Goal: Task Accomplishment & Management: Use online tool/utility

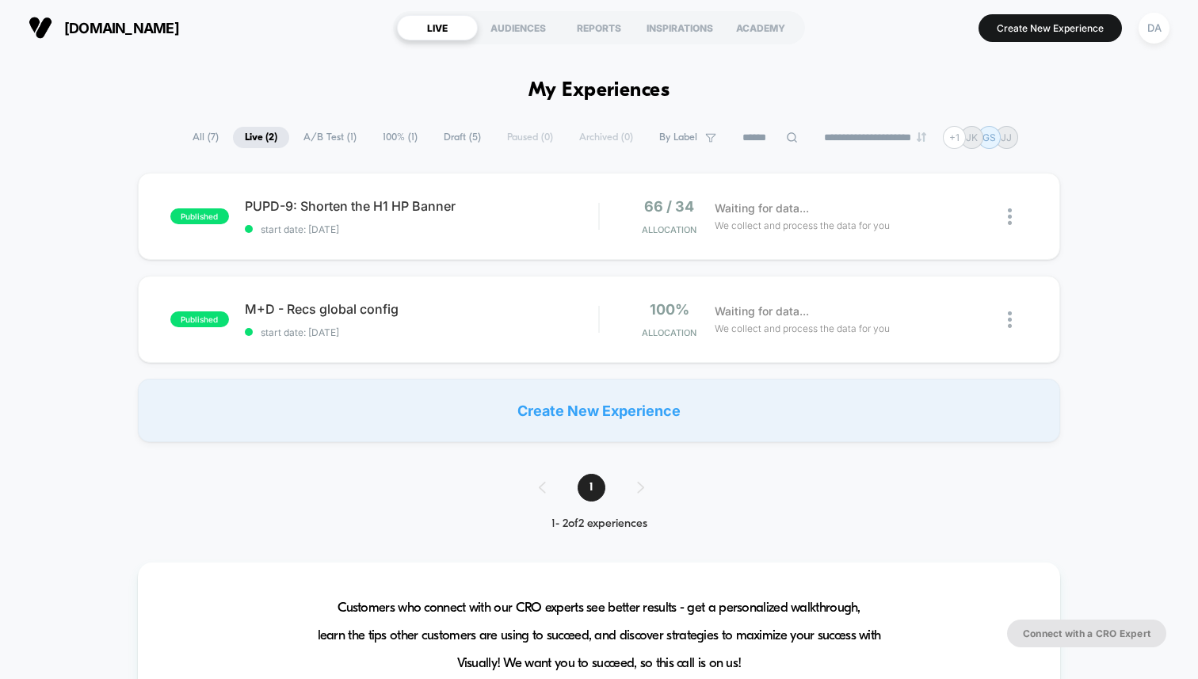
click at [336, 136] on span "A/B Test ( 1 )" at bounding box center [330, 137] width 77 height 21
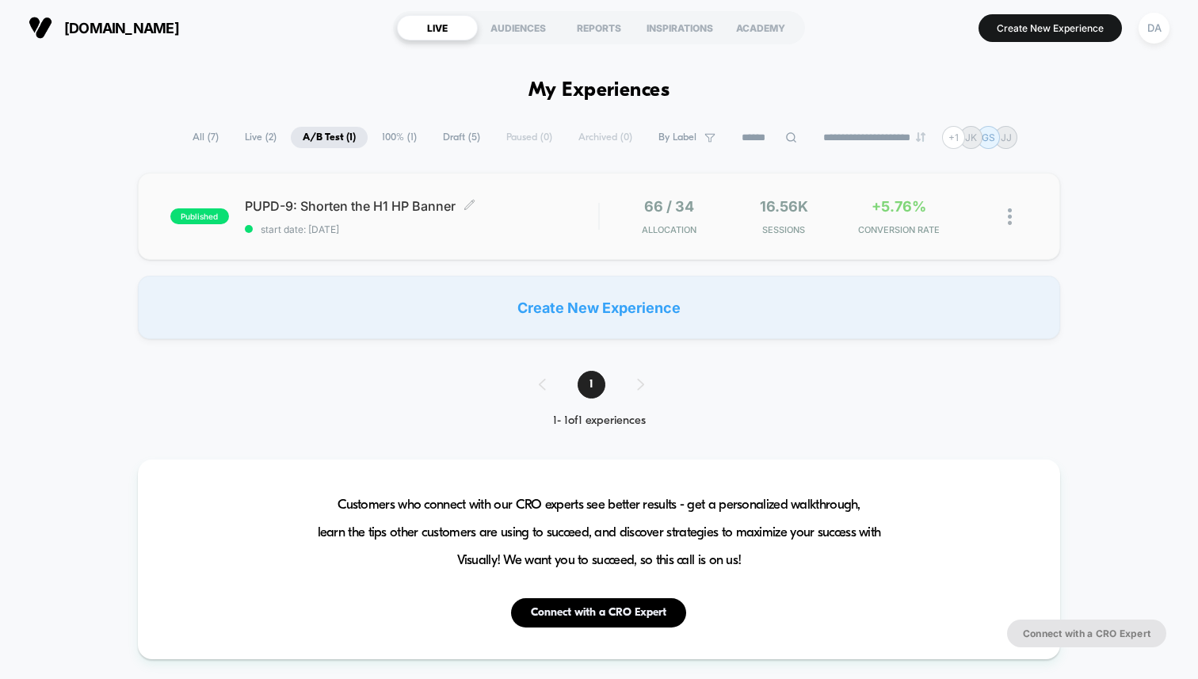
click at [384, 199] on span "PUPD-9: Shorten the H1 HP Banner Click to edit experience details" at bounding box center [421, 206] width 353 height 16
click at [448, 139] on span "Draft ( 5 )" at bounding box center [461, 137] width 61 height 21
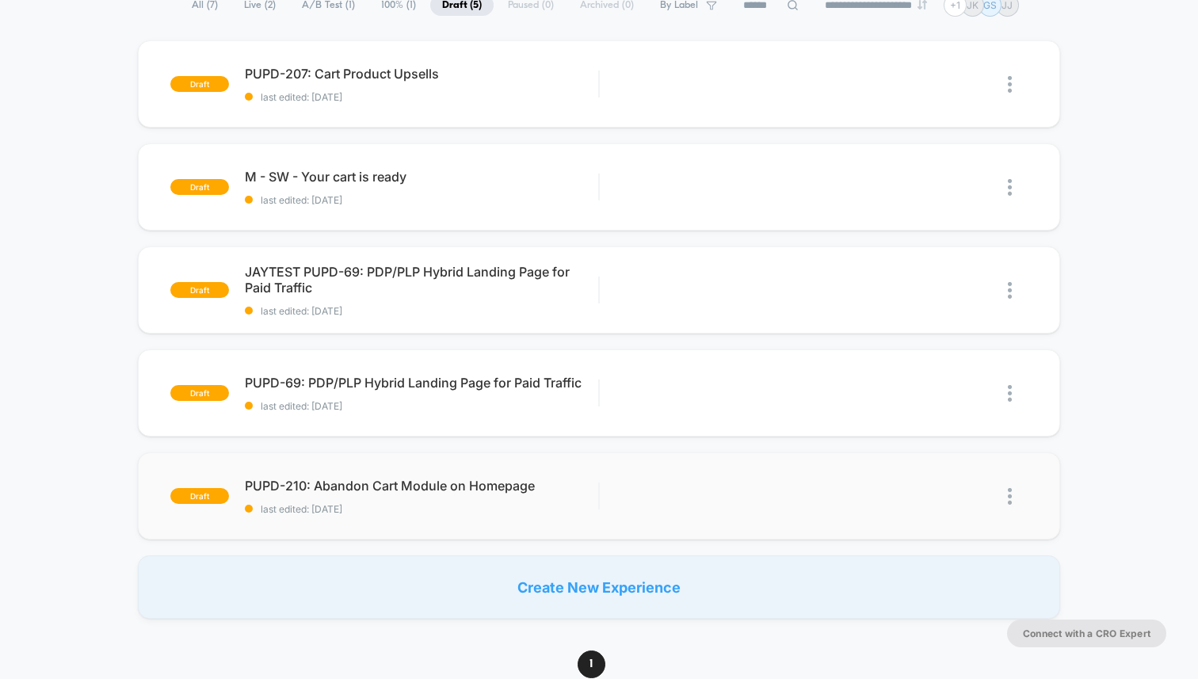
scroll to position [151, 0]
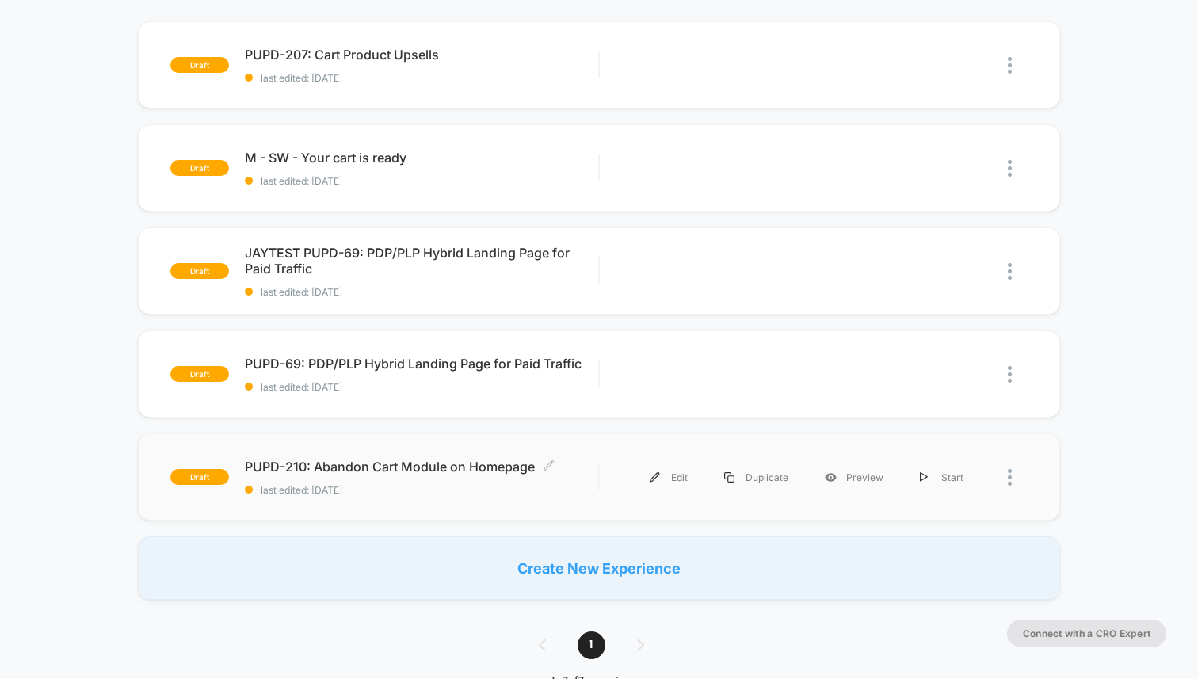
click at [372, 476] on div "PUPD-210: Abandon Cart Module on Homepage Click to edit experience details Clic…" at bounding box center [421, 477] width 353 height 37
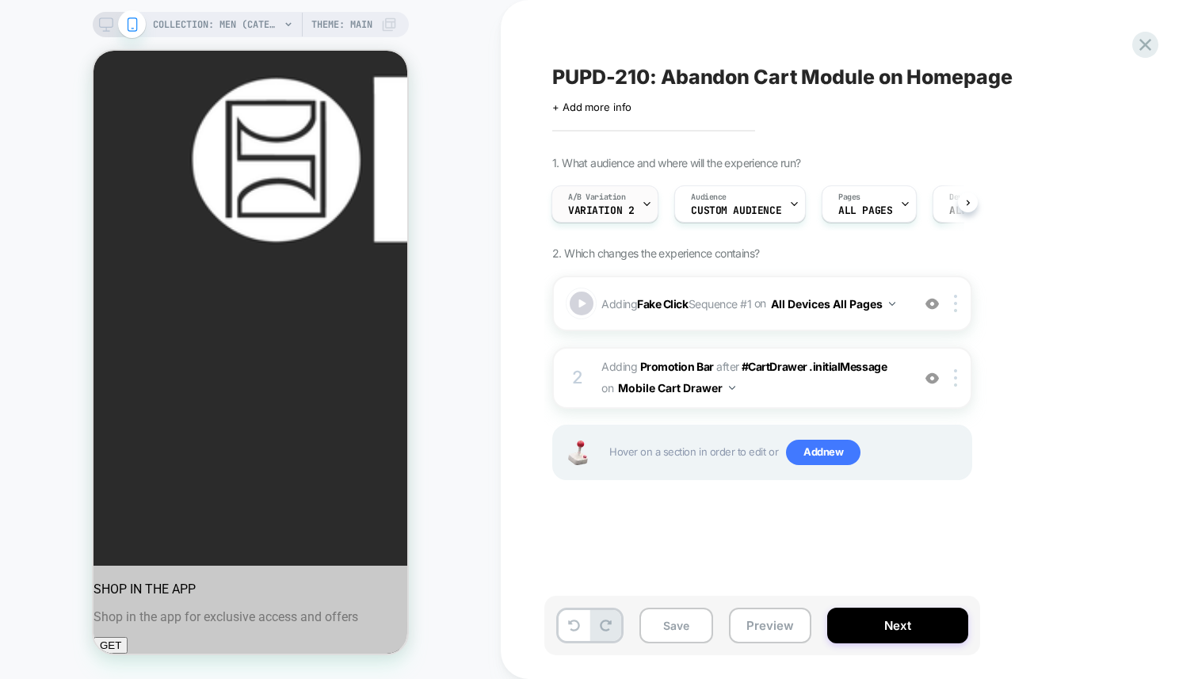
click at [618, 208] on span "Variation 2" at bounding box center [601, 210] width 66 height 11
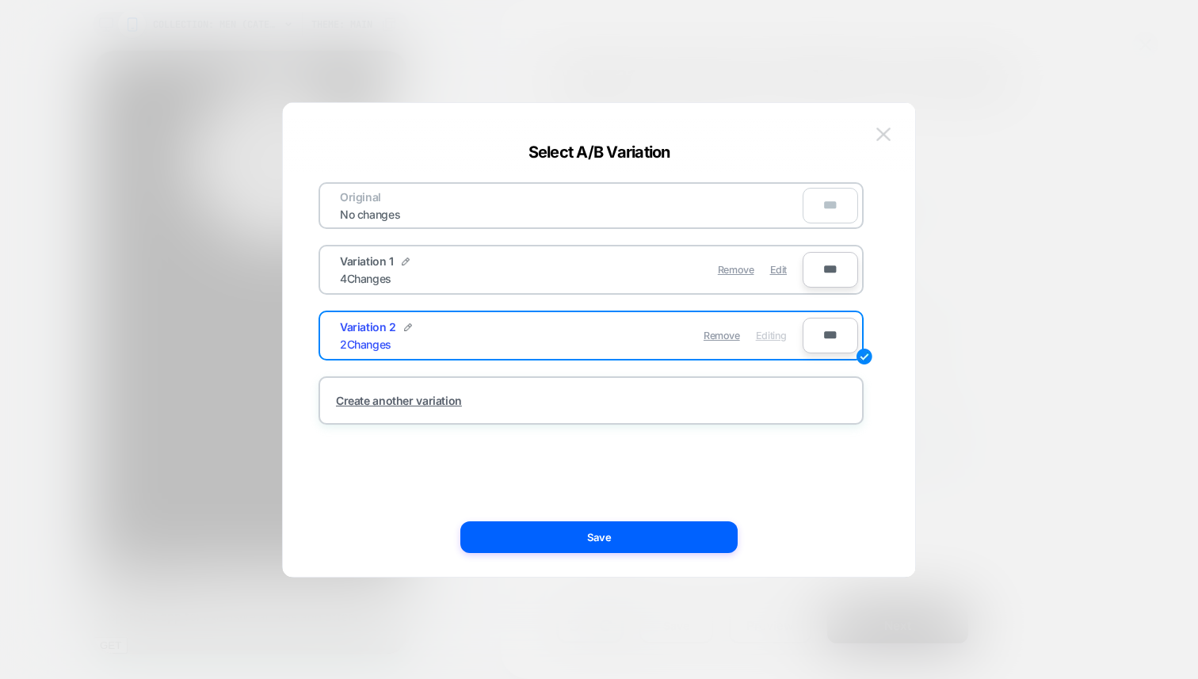
click at [881, 130] on img at bounding box center [884, 134] width 14 height 13
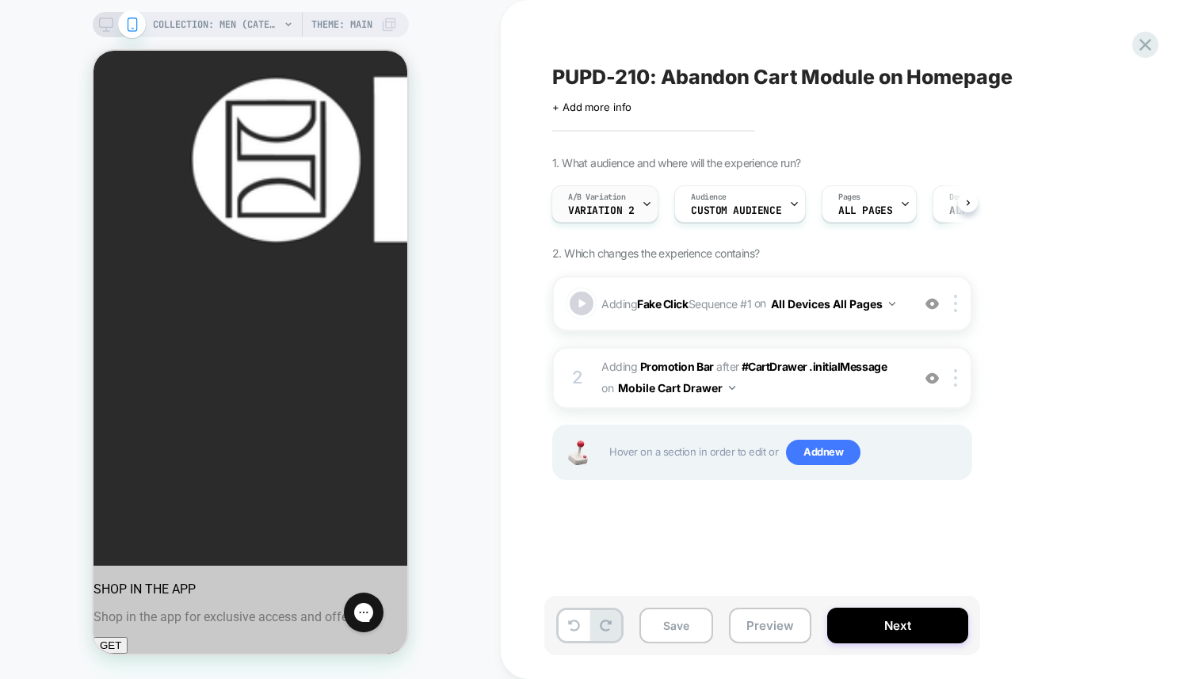
click at [582, 205] on span "Variation 2" at bounding box center [601, 210] width 66 height 11
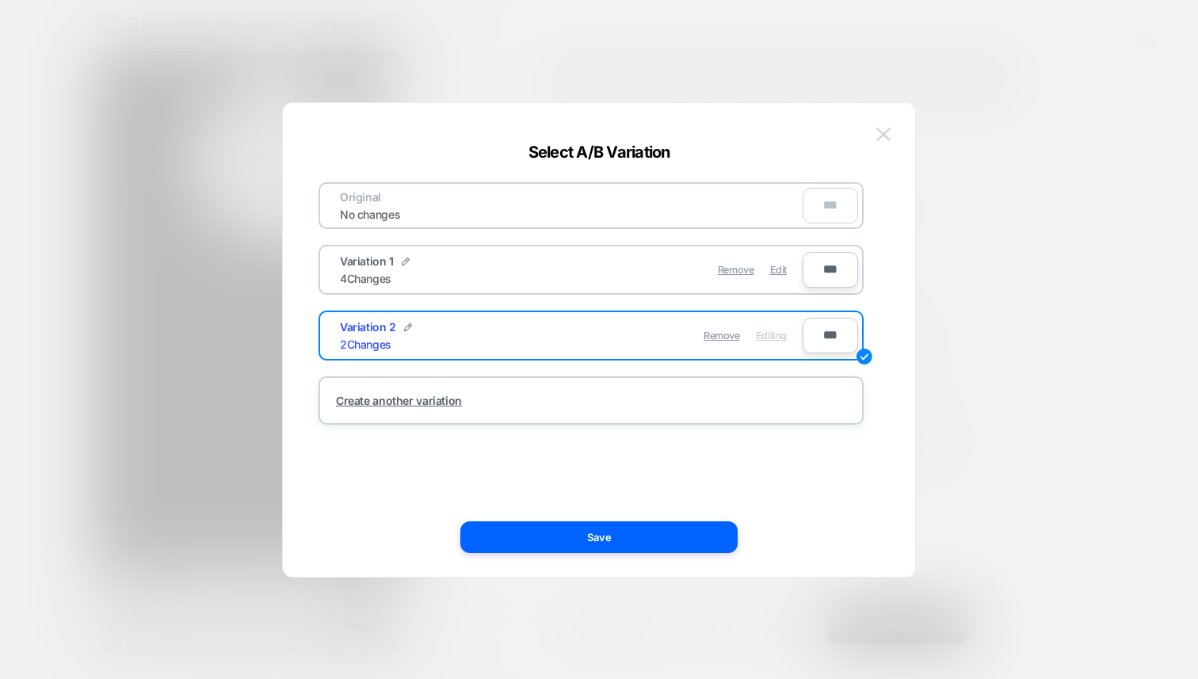
click at [884, 140] on img at bounding box center [884, 134] width 14 height 13
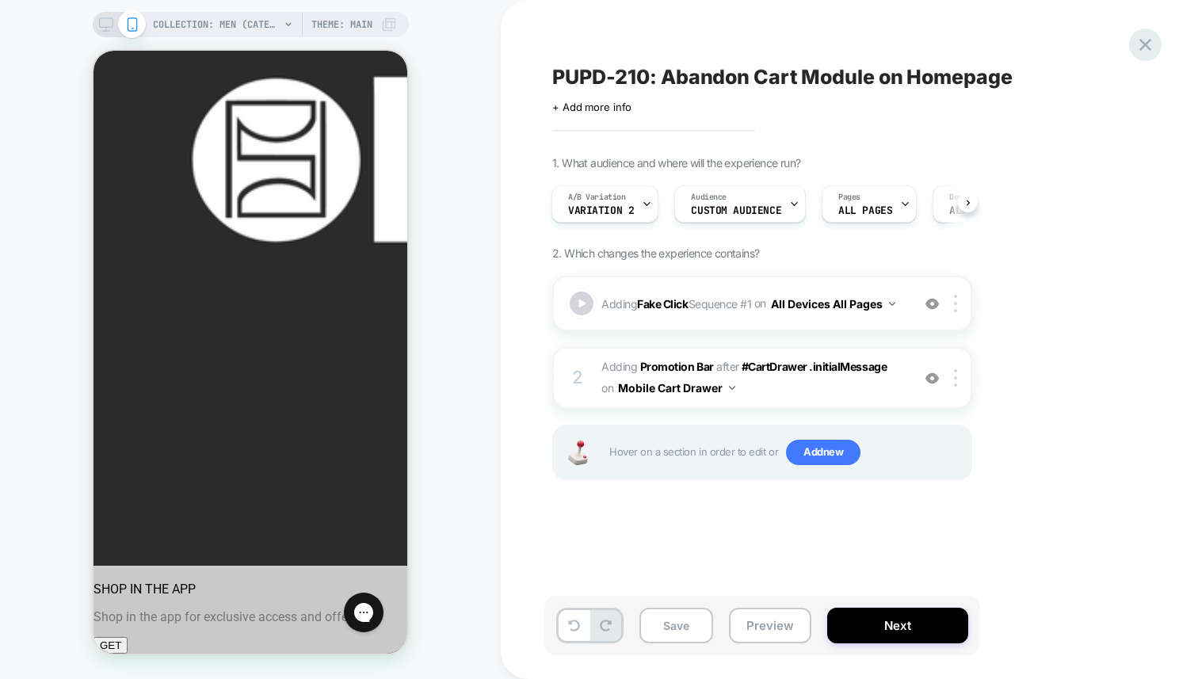
click at [1142, 46] on icon at bounding box center [1146, 45] width 12 height 12
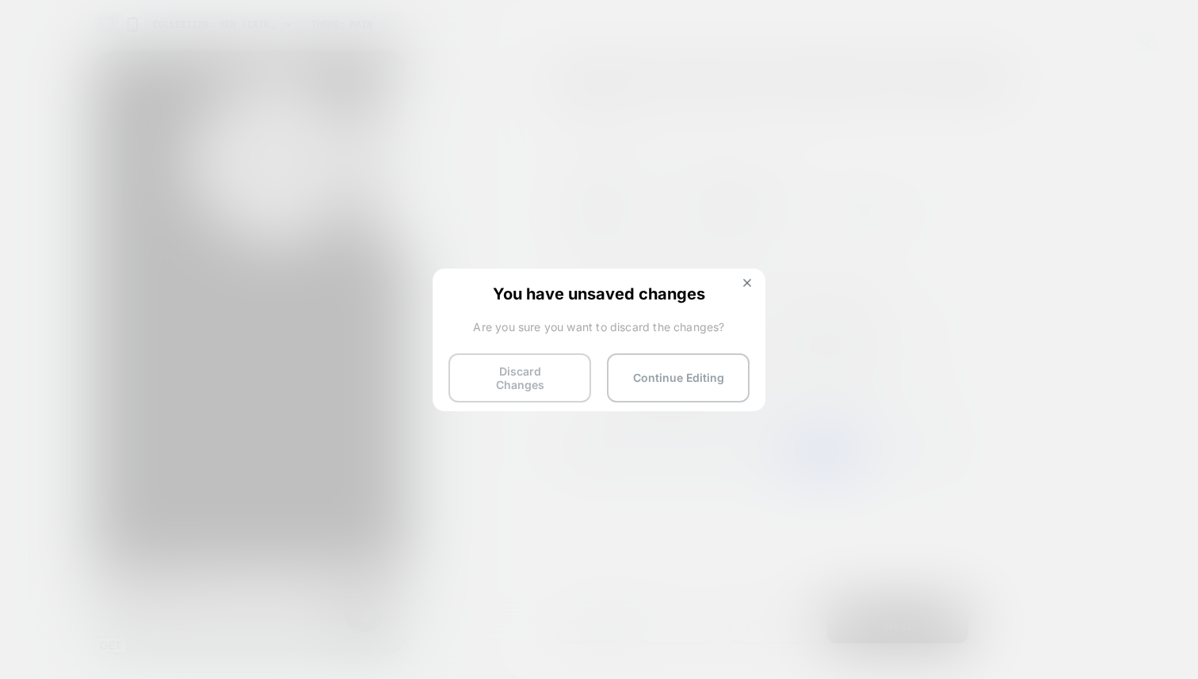
click at [532, 379] on button "Discard Changes" at bounding box center [520, 377] width 143 height 49
